Goal: Task Accomplishment & Management: Use online tool/utility

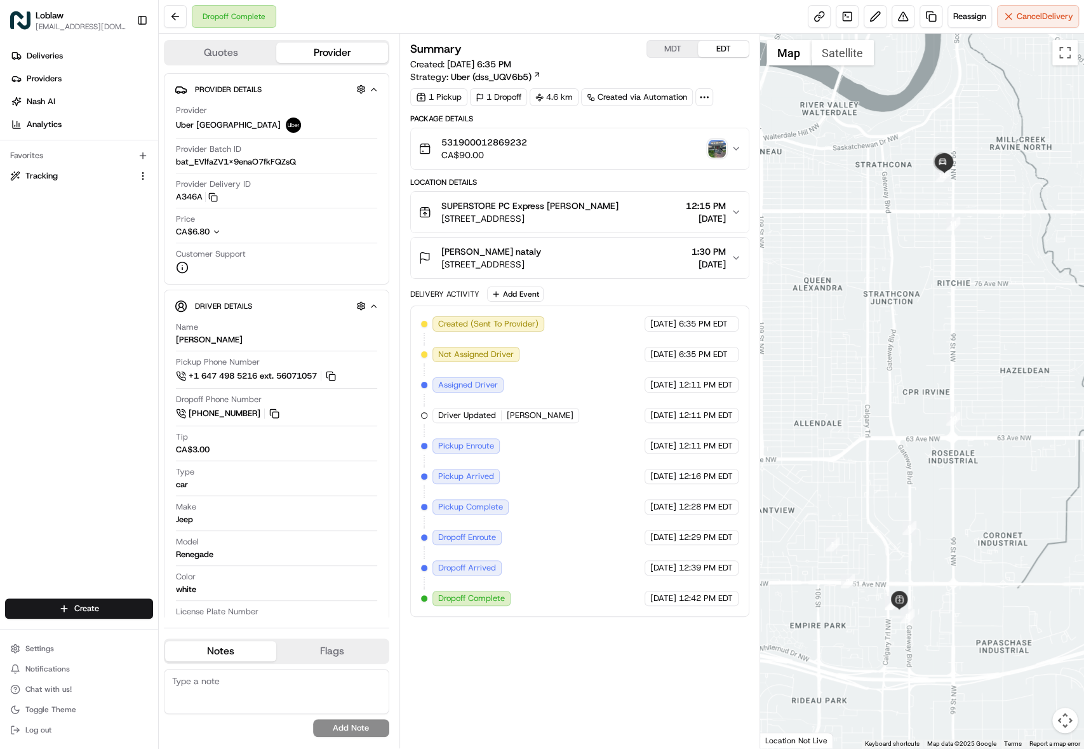
click at [595, 606] on div "Created (Sent To Provider) [GEOGRAPHIC_DATA] [GEOGRAPHIC_DATA] [DATE] 6:35 PM E…" at bounding box center [580, 461] width 318 height 290
click at [726, 158] on img "button" at bounding box center [717, 149] width 18 height 18
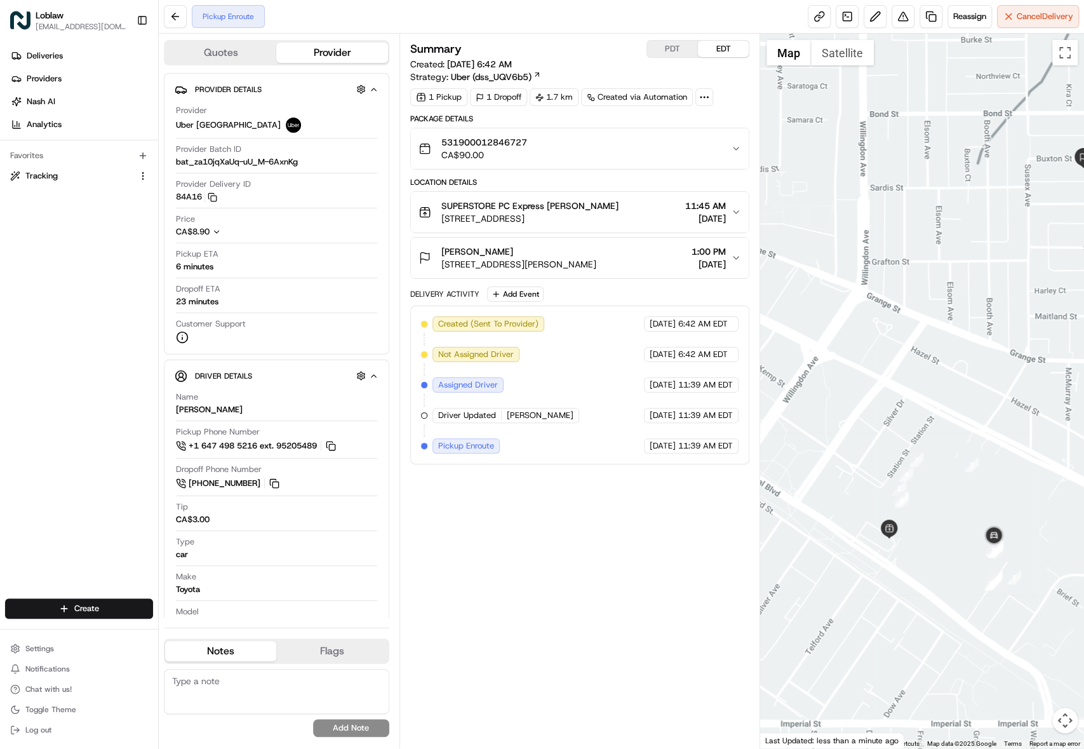
drag, startPoint x: 976, startPoint y: 459, endPoint x: 1047, endPoint y: 418, distance: 81.4
click at [1047, 418] on div at bounding box center [922, 391] width 324 height 715
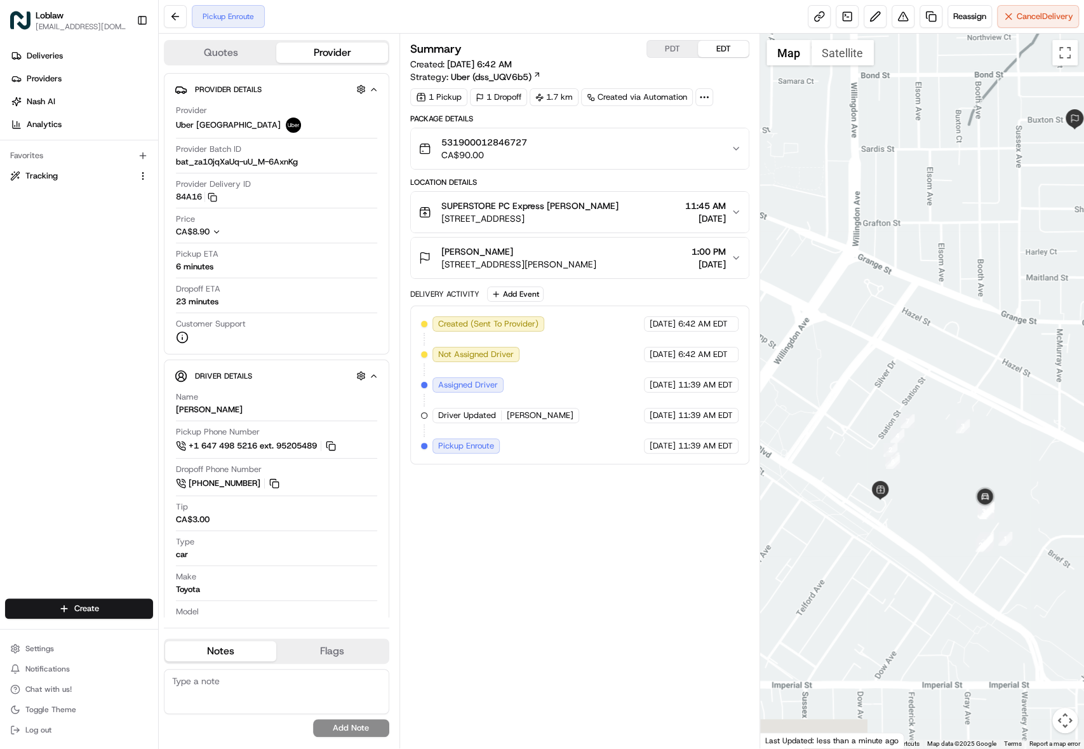
drag, startPoint x: 943, startPoint y: 468, endPoint x: 920, endPoint y: 415, distance: 58.0
click at [920, 415] on div at bounding box center [922, 391] width 324 height 715
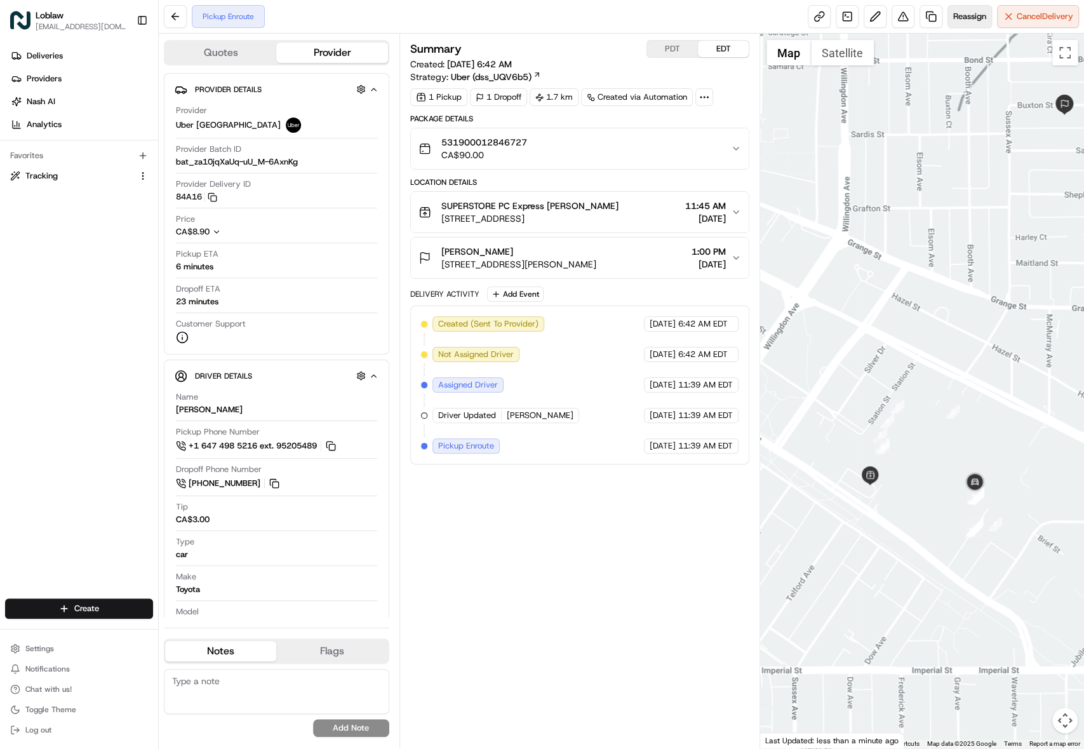
click at [959, 27] on button "Reassign" at bounding box center [970, 16] width 44 height 23
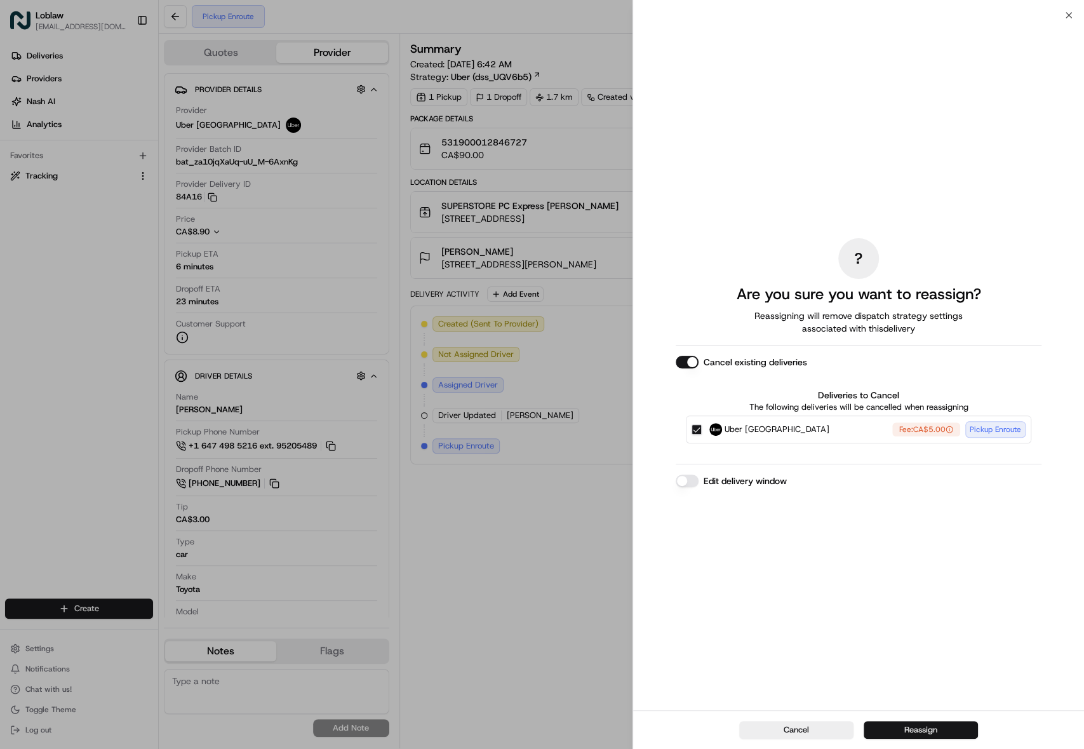
click at [892, 732] on button "Reassign" at bounding box center [921, 730] width 114 height 18
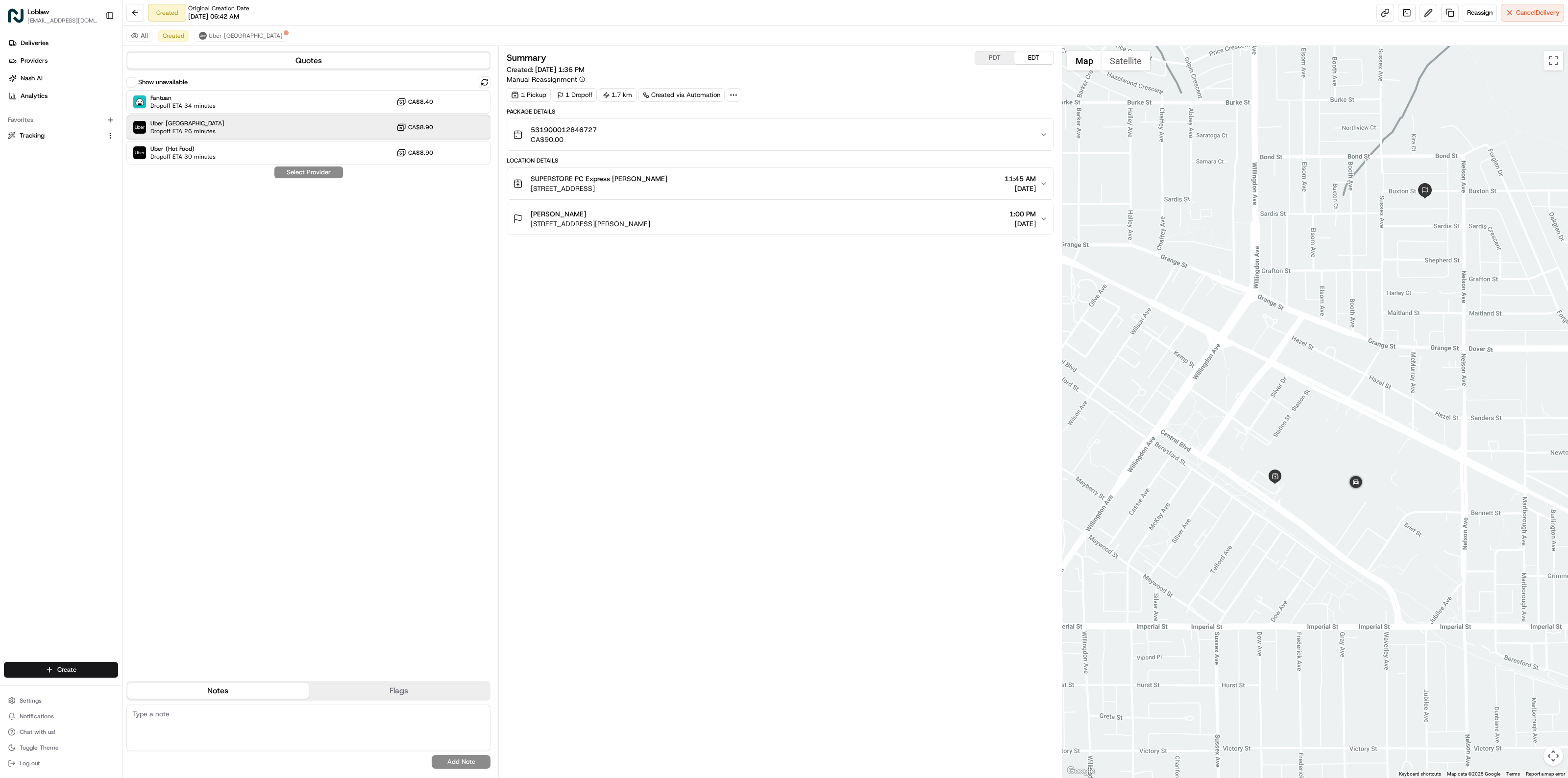
click at [219, 135] on span "Dropoff ETA 26 minutes" at bounding box center [184, 131] width 69 height 8
click at [318, 178] on button "Assign Provider" at bounding box center [309, 172] width 69 height 12
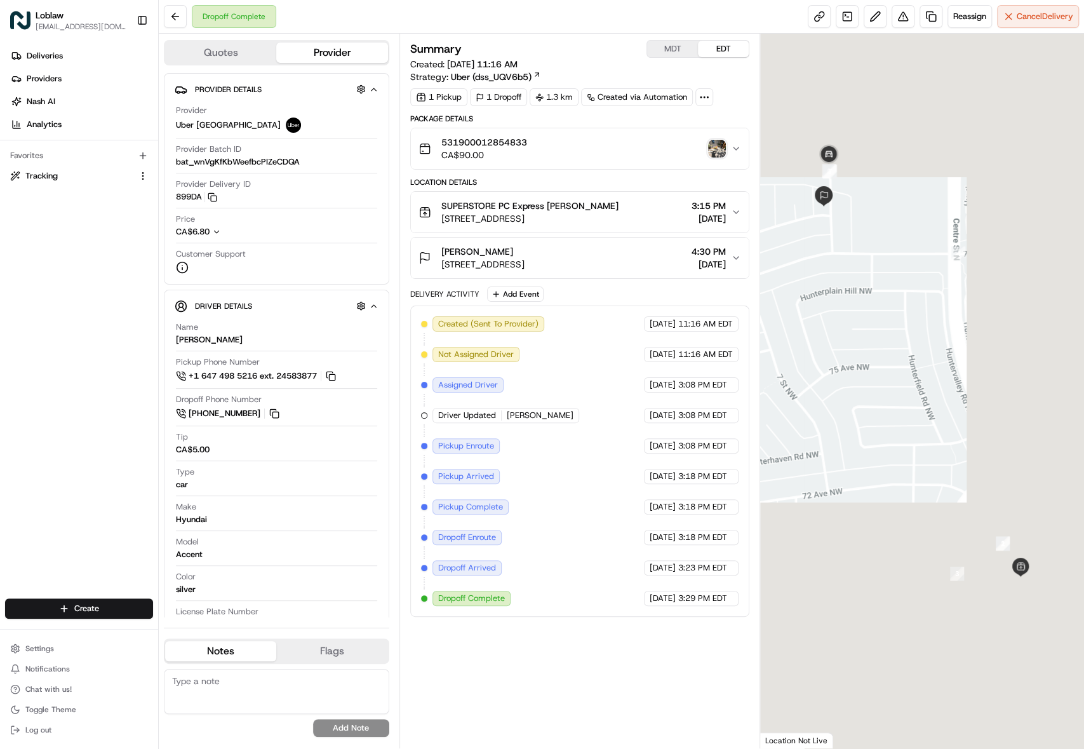
click at [718, 158] on img "button" at bounding box center [717, 149] width 18 height 18
